Goal: Check status

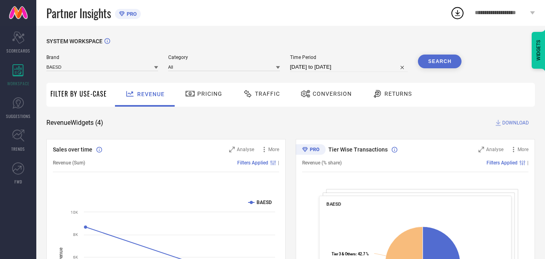
click at [312, 65] on input "[DATE] to [DATE]" at bounding box center [349, 67] width 118 height 10
select select "7"
select select "2025"
select select "8"
select select "2025"
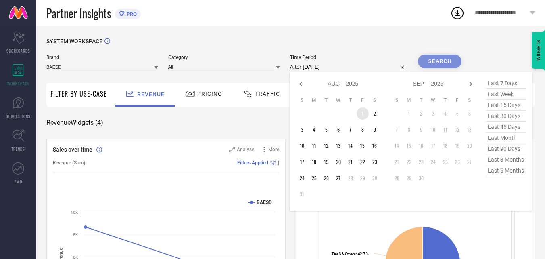
click at [361, 111] on td "1" at bounding box center [363, 113] width 12 height 12
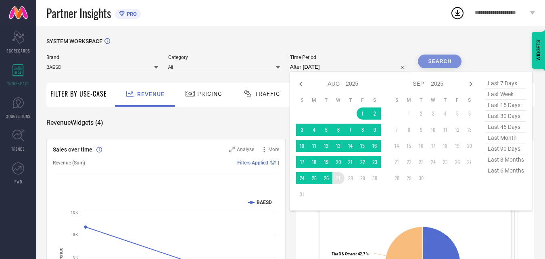
type input "[DATE] to [DATE]"
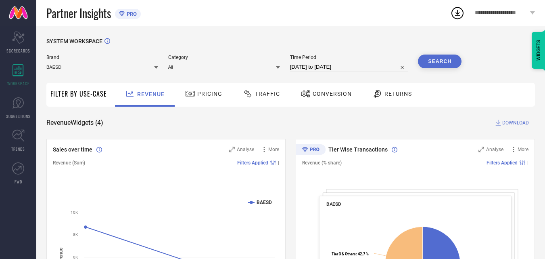
click at [430, 56] on button "Search" at bounding box center [440, 61] width 44 height 14
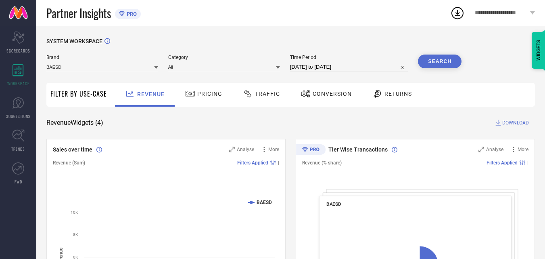
scroll to position [121, 0]
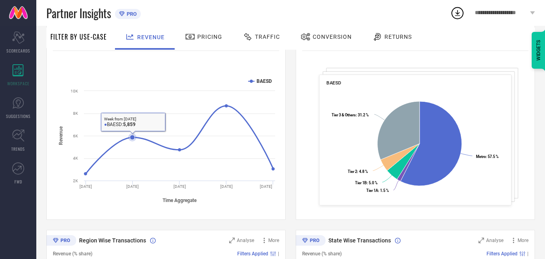
click at [134, 138] on icon at bounding box center [132, 136] width 5 height 5
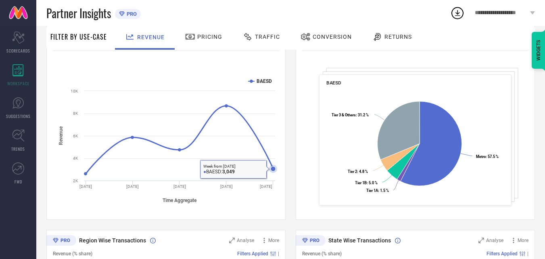
scroll to position [40, 0]
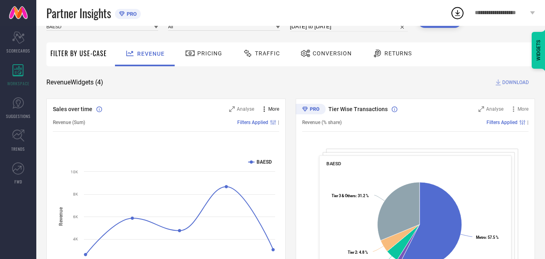
click at [270, 107] on span "More" at bounding box center [273, 109] width 11 height 6
click at [242, 88] on div "SYSTEM WORKSPACE Brand BAESD Category All Time Period [DATE] to [DATE] Search F…" at bounding box center [290, 255] width 489 height 514
